Goal: Task Accomplishment & Management: Manage account settings

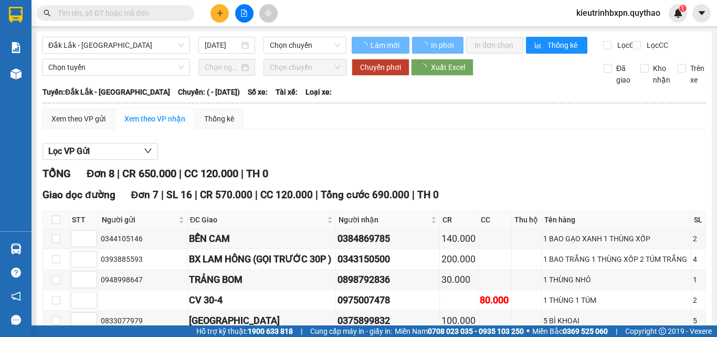
type input "[DATE]"
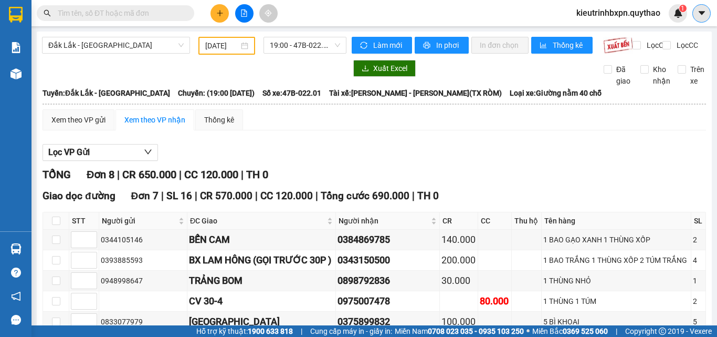
click at [699, 10] on icon "caret-down" at bounding box center [701, 12] width 9 height 9
click at [604, 35] on div "Đắk Lắk - Đồng Nai 22/12/2024 19:00 - 47B-022.01 Làm mới In phơi In đơn chọn Th…" at bounding box center [374, 277] width 675 height 490
click at [628, 16] on span "kieutrinhbxpn.quythao" at bounding box center [618, 12] width 101 height 13
click at [615, 29] on span "Đăng xuất" at bounding box center [622, 33] width 80 height 12
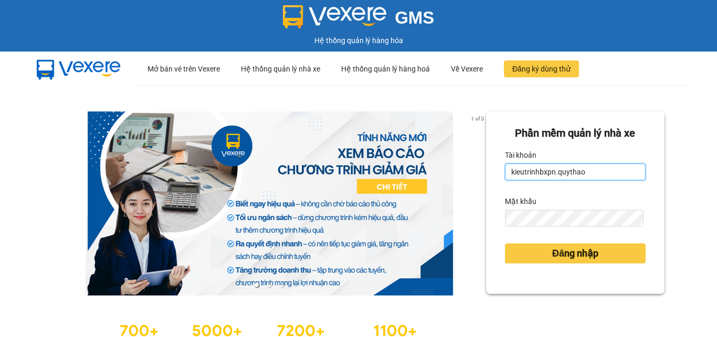
click at [580, 170] on input "kieutrinhbxpn.quythao" at bounding box center [575, 171] width 141 height 17
type input "camnhung.quythao"
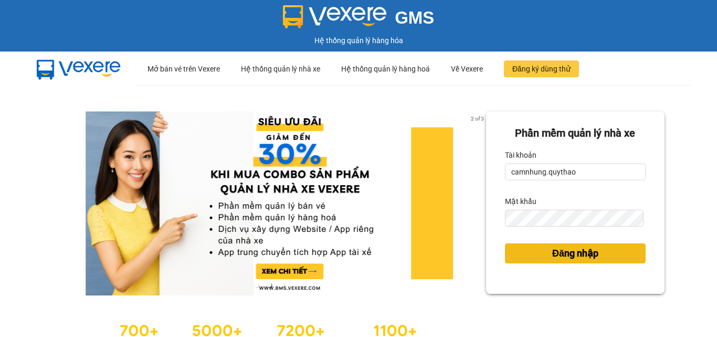
click at [578, 248] on span "Đăng nhập" at bounding box center [575, 253] width 46 height 15
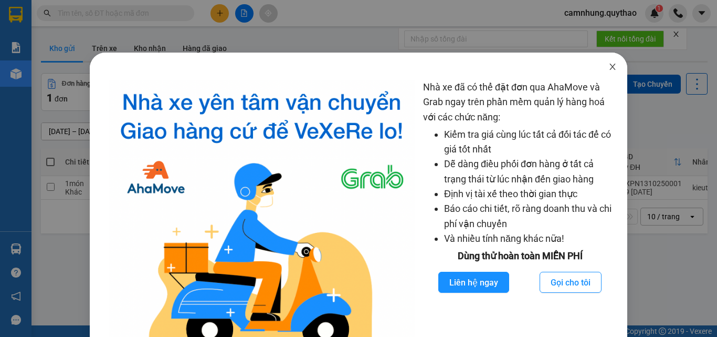
click at [609, 64] on icon "close" at bounding box center [613, 66] width 8 height 8
